Goal: Task Accomplishment & Management: Manage account settings

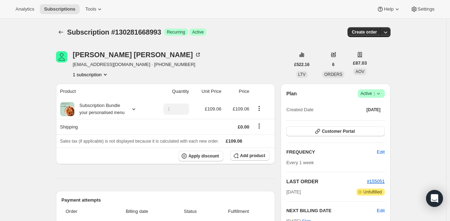
click at [381, 99] on div "Plan Success Active | Created Date [DATE]" at bounding box center [335, 101] width 98 height 25
click at [381, 94] on icon at bounding box center [378, 93] width 7 height 7
click at [364, 119] on span "Cancel subscription" at bounding box center [374, 118] width 40 height 5
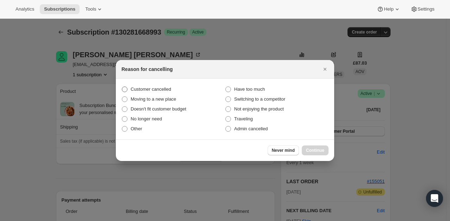
click at [172, 91] on label "Customer cancelled" at bounding box center [174, 89] width 104 height 10
click at [122, 87] on input "Customer cancelled" at bounding box center [122, 86] width 0 height 0
radio input "true"
click at [312, 152] on span "Continue" at bounding box center [315, 150] width 18 height 6
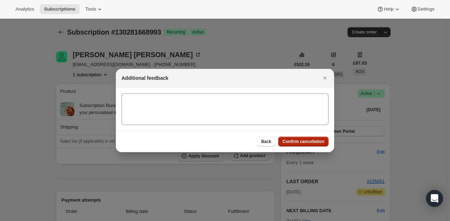
click at [323, 146] on button "Confirm cancellation" at bounding box center [303, 141] width 50 height 10
